Goal: Contribute content: Add original content to the website for others to see

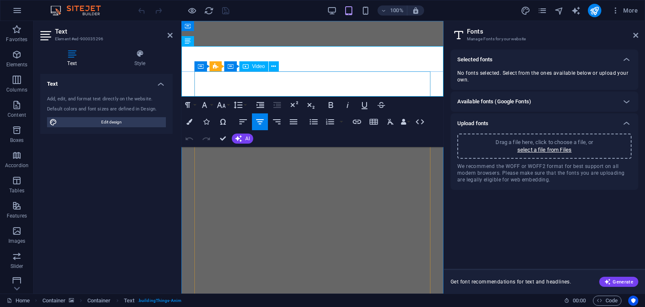
select select "popularity"
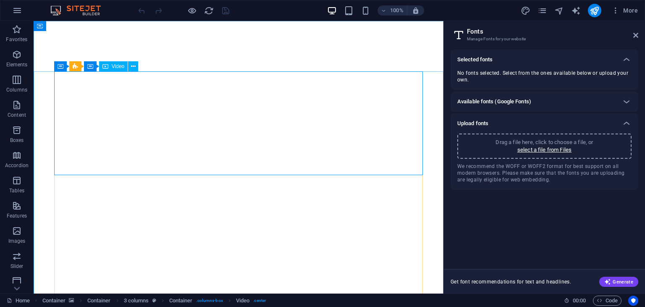
click at [118, 65] on span "Video" at bounding box center [118, 66] width 13 height 5
click at [132, 67] on icon at bounding box center [133, 66] width 5 height 9
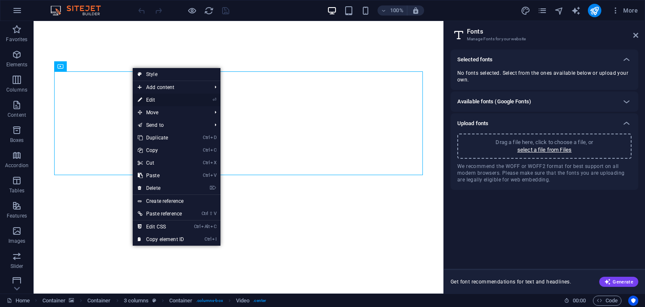
click at [162, 102] on link "⏎ Edit" at bounding box center [161, 100] width 56 height 13
select select "%"
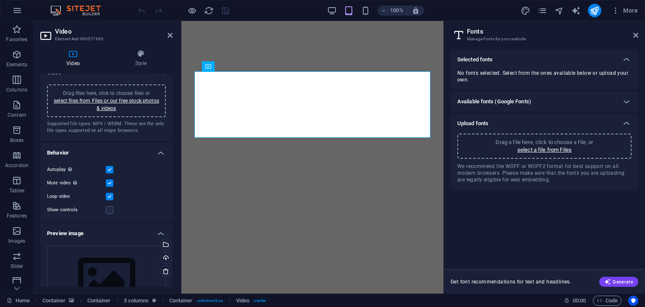
scroll to position [13, 0]
click at [117, 100] on link "select files from Files or our free stock photos & videos" at bounding box center [106, 103] width 105 height 13
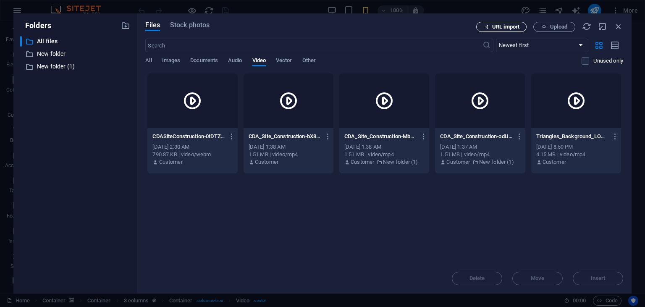
click at [491, 28] on span "URL import" at bounding box center [501, 26] width 43 height 5
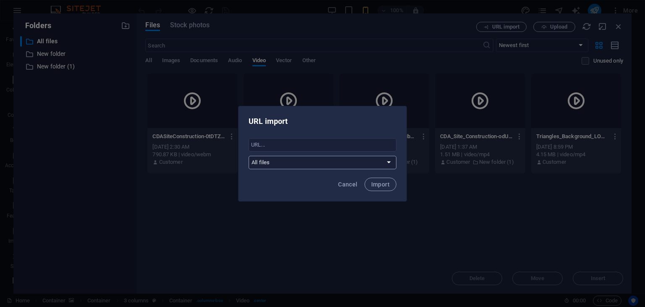
click at [248, 156] on select "All files New folder New folder (1)" at bounding box center [322, 162] width 148 height 13
click at [310, 164] on select "All files New folder New folder (1)" at bounding box center [322, 162] width 148 height 13
click at [248, 156] on select "All files New folder New folder (1)" at bounding box center [322, 162] width 148 height 13
click at [357, 182] on div "URL import ​ All files New folder New folder (1) Cancel Import" at bounding box center [322, 154] width 169 height 96
click at [357, 182] on span "Cancel" at bounding box center [347, 184] width 19 height 7
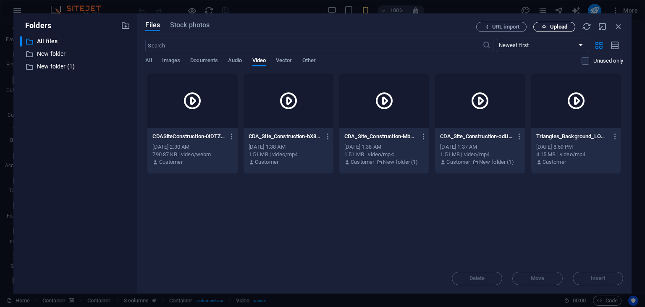
click at [551, 25] on span "Upload" at bounding box center [558, 26] width 17 height 5
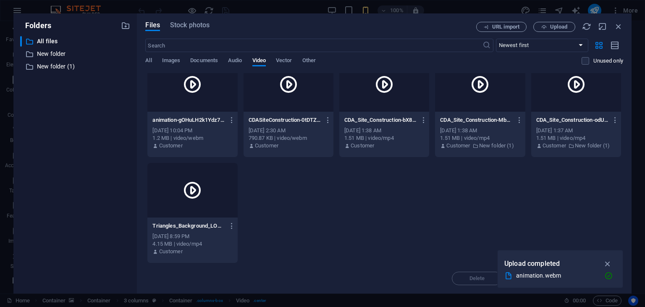
scroll to position [0, 0]
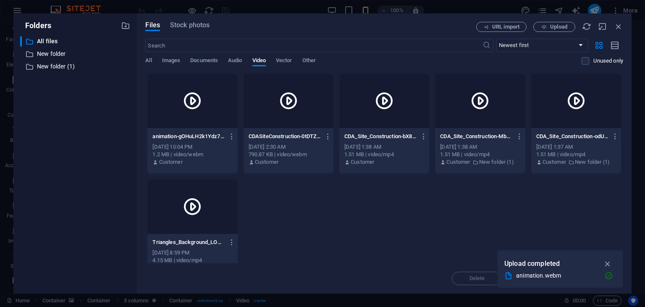
click at [547, 273] on div "animation.webm" at bounding box center [556, 276] width 81 height 10
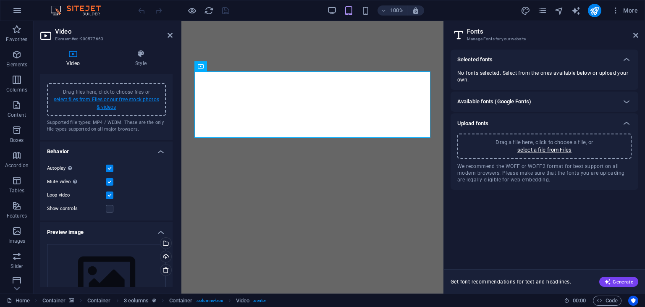
click at [132, 97] on link "select files from Files or our free stock photos & videos" at bounding box center [106, 103] width 105 height 13
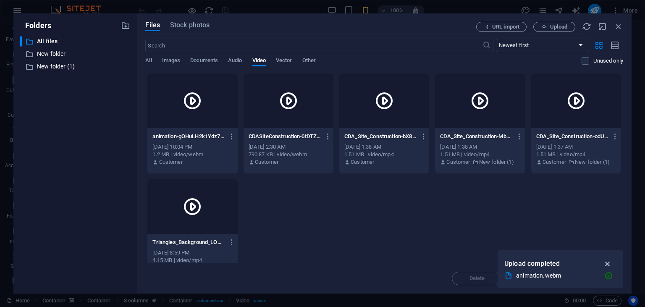
click at [609, 261] on icon "button" at bounding box center [608, 263] width 10 height 9
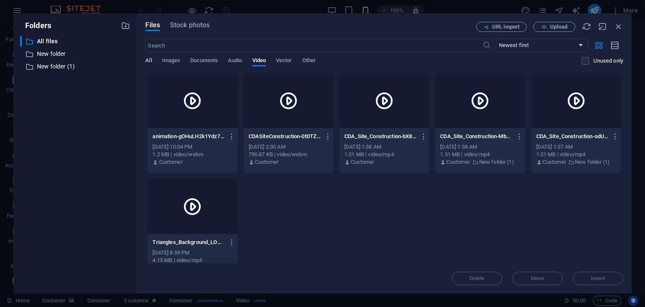
click at [146, 63] on span "All" at bounding box center [148, 61] width 6 height 12
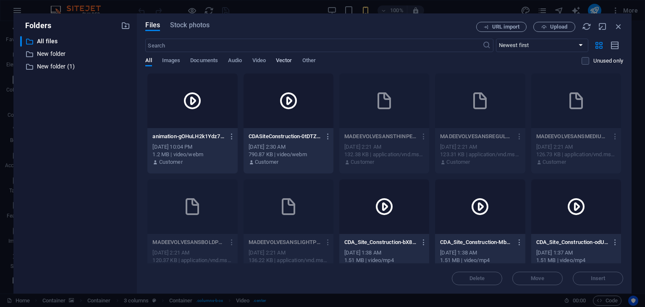
click at [290, 61] on span "Vector" at bounding box center [284, 61] width 16 height 12
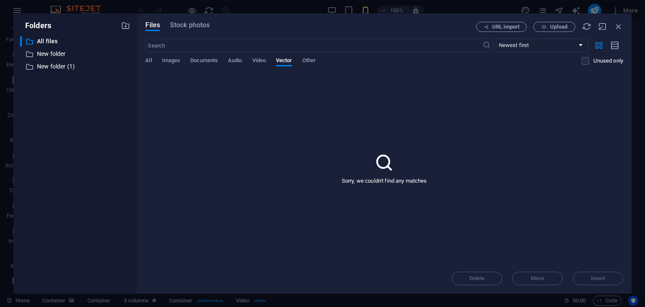
click at [245, 61] on div "All Images Documents Audio Video Vector Other" at bounding box center [363, 65] width 436 height 16
drag, startPoint x: 248, startPoint y: 61, endPoint x: 259, endPoint y: 61, distance: 11.3
click at [259, 61] on div "All Images Documents Audio Video Vector Other" at bounding box center [363, 65] width 436 height 16
click at [259, 61] on span "Video" at bounding box center [258, 61] width 13 height 12
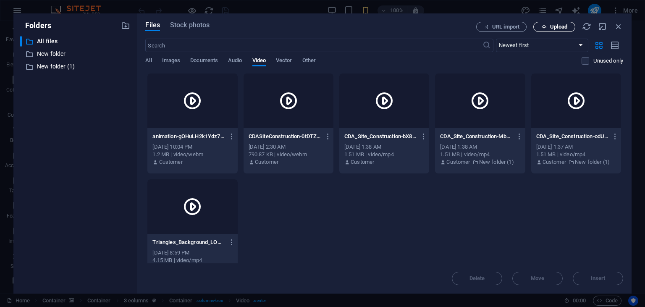
click at [556, 29] on span "Upload" at bounding box center [558, 26] width 17 height 5
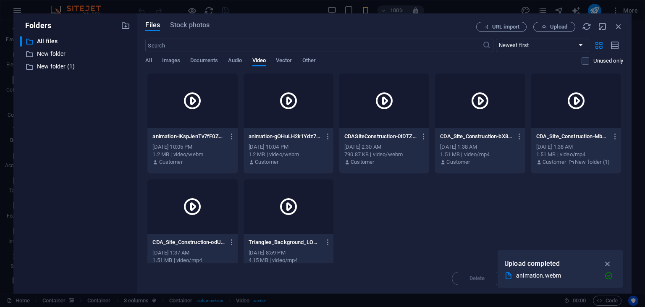
click at [187, 112] on div at bounding box center [192, 100] width 90 height 55
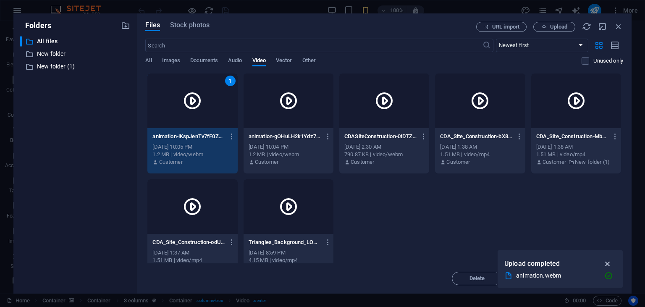
click at [609, 263] on icon "button" at bounding box center [608, 263] width 10 height 9
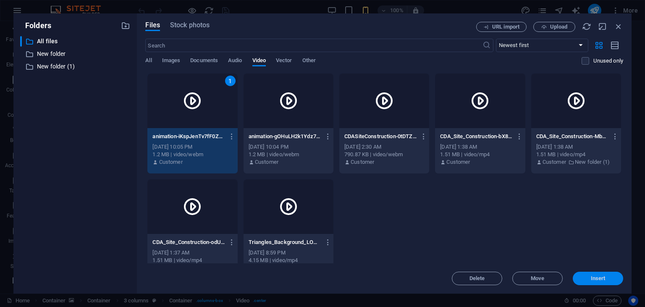
click at [585, 281] on button "Insert" at bounding box center [597, 277] width 50 height 13
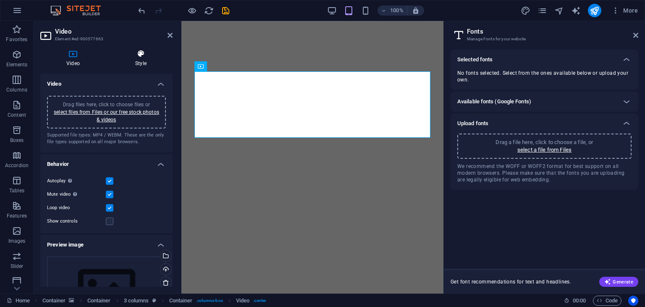
click at [145, 65] on h4 "Style" at bounding box center [140, 59] width 63 height 18
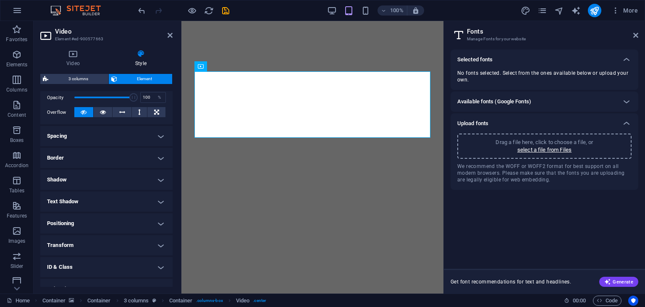
scroll to position [159, 0]
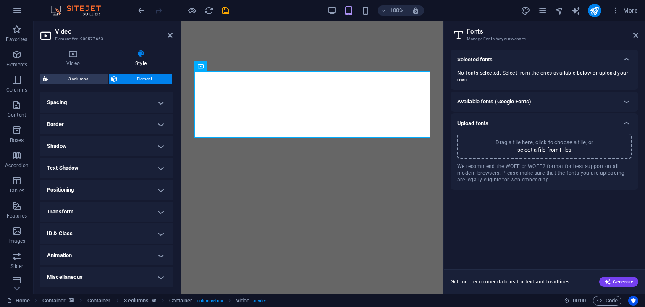
click at [90, 258] on h4 "Animation" at bounding box center [106, 255] width 132 height 20
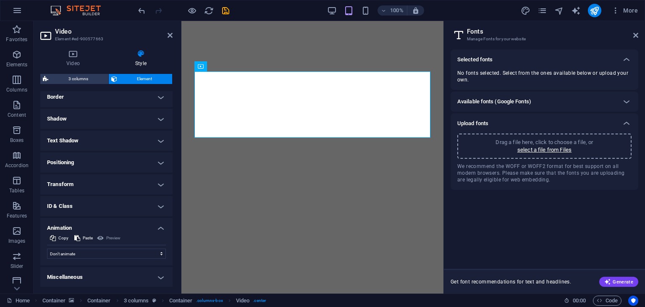
scroll to position [0, 0]
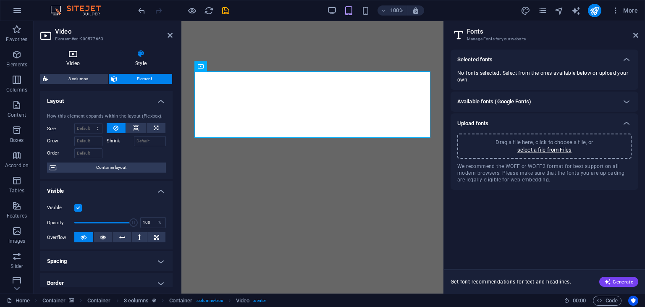
click at [75, 56] on icon at bounding box center [72, 54] width 65 height 8
